Goal: Information Seeking & Learning: Learn about a topic

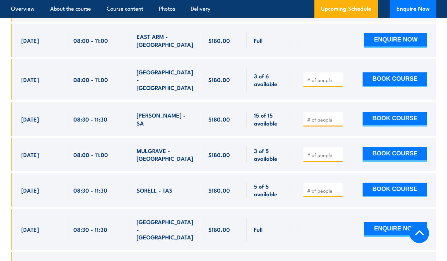
scroll to position [1381, 0]
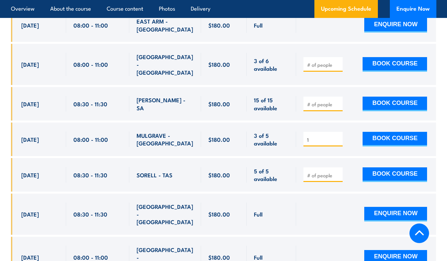
type input "1"
click at [337, 137] on input "1" at bounding box center [323, 140] width 33 height 7
click at [293, 129] on div "3 of 5 available" at bounding box center [272, 140] width 50 height 34
click at [130, 13] on link "Course content" at bounding box center [125, 9] width 37 height 18
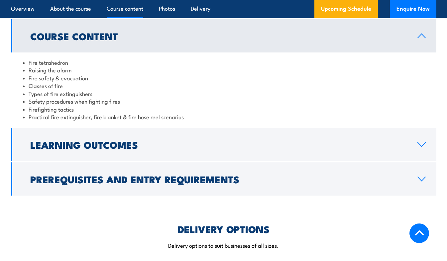
scroll to position [591, 0]
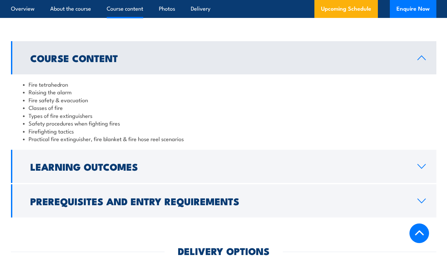
click at [130, 13] on link "Course content" at bounding box center [125, 9] width 37 height 18
click at [90, 11] on link "About the course" at bounding box center [70, 9] width 41 height 18
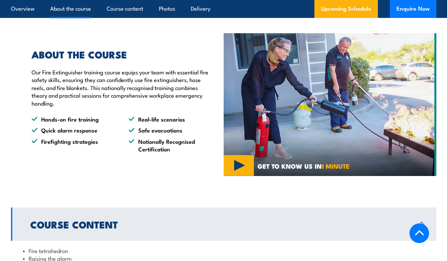
scroll to position [417, 0]
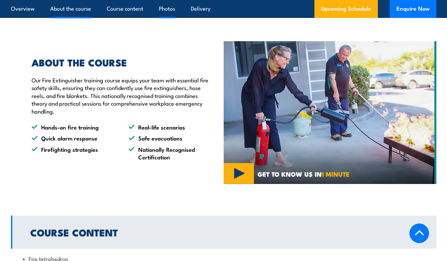
click at [171, 13] on link "Photos" at bounding box center [167, 9] width 16 height 18
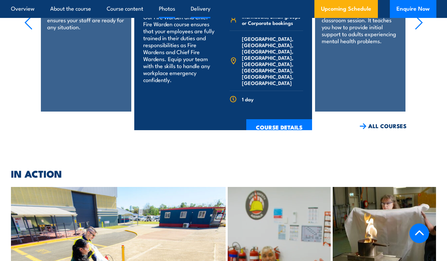
scroll to position [3186, 0]
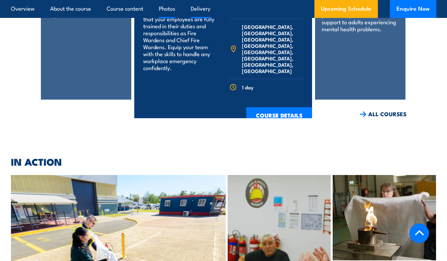
click at [198, 11] on link "Delivery" at bounding box center [201, 9] width 20 height 18
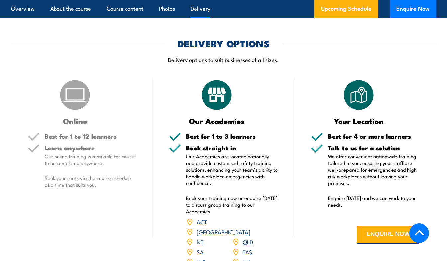
scroll to position [797, 0]
